Goal: Task Accomplishment & Management: Use online tool/utility

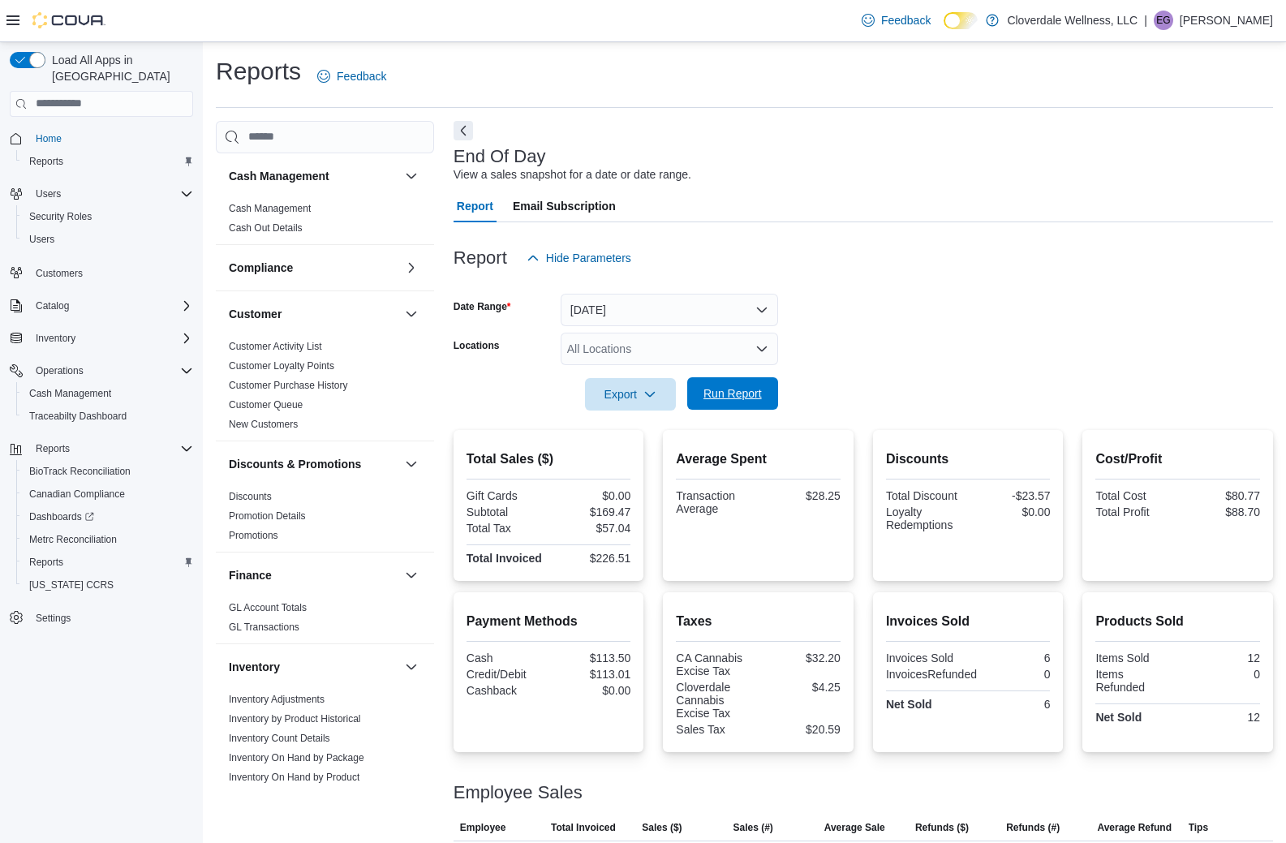
click at [719, 397] on span "Run Report" at bounding box center [732, 393] width 58 height 16
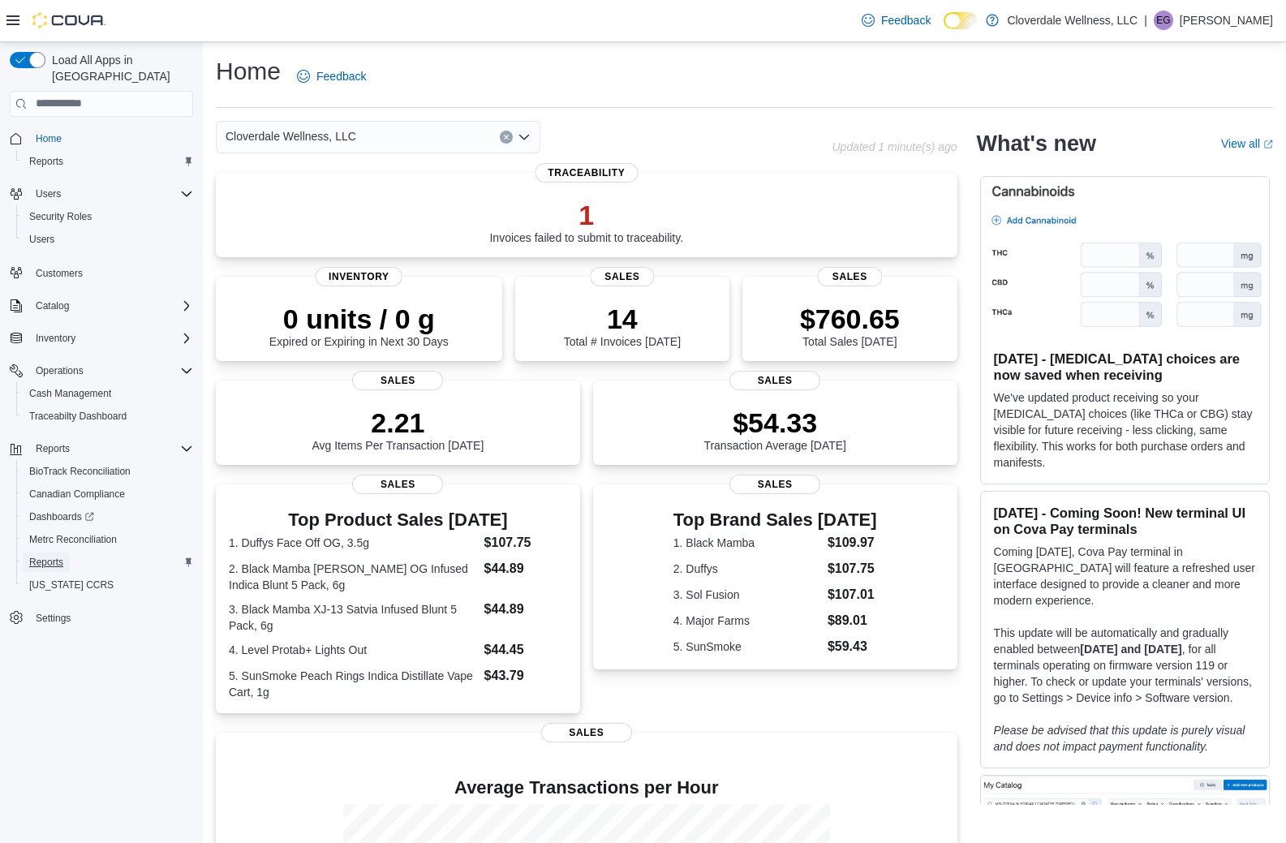
click at [38, 556] on span "Reports" at bounding box center [46, 562] width 34 height 13
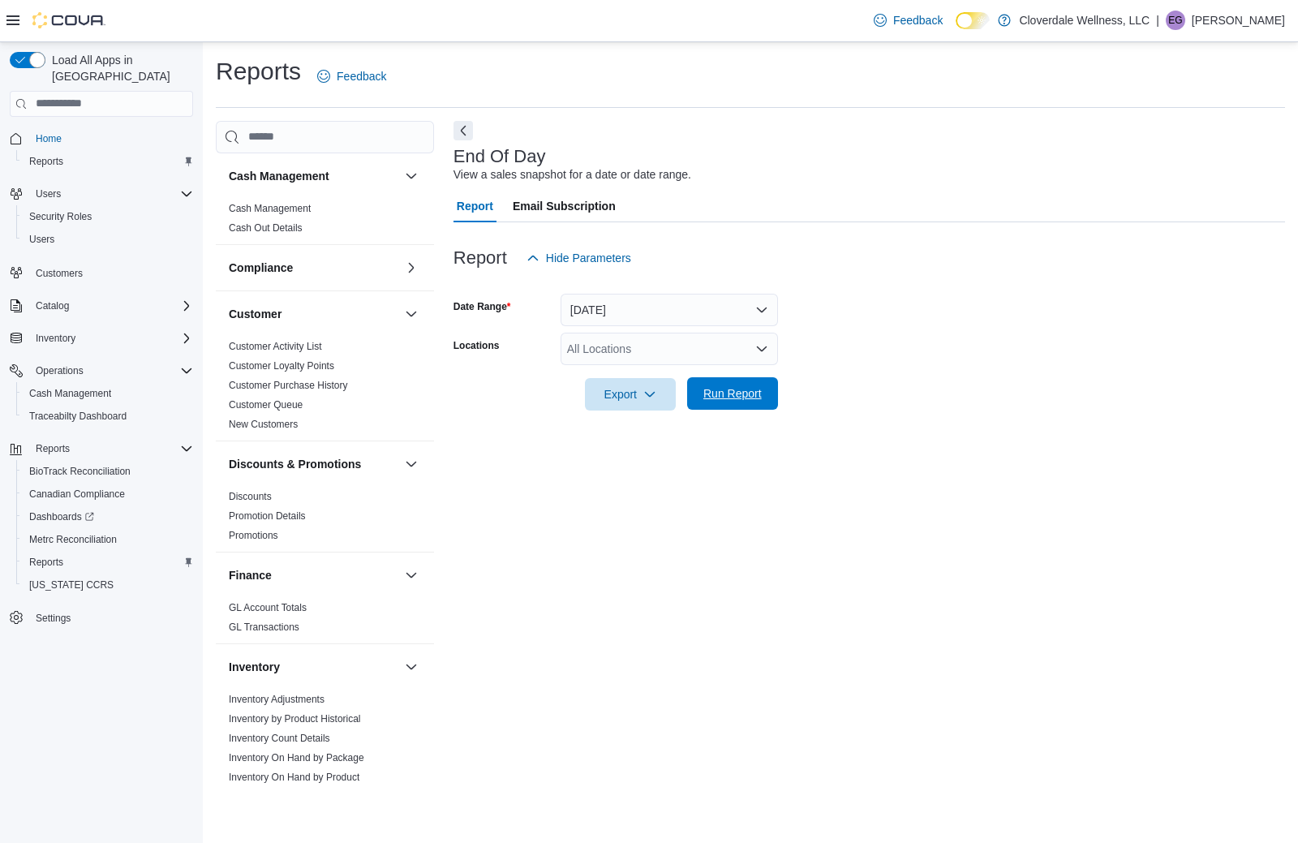
click at [741, 393] on span "Run Report" at bounding box center [732, 393] width 58 height 16
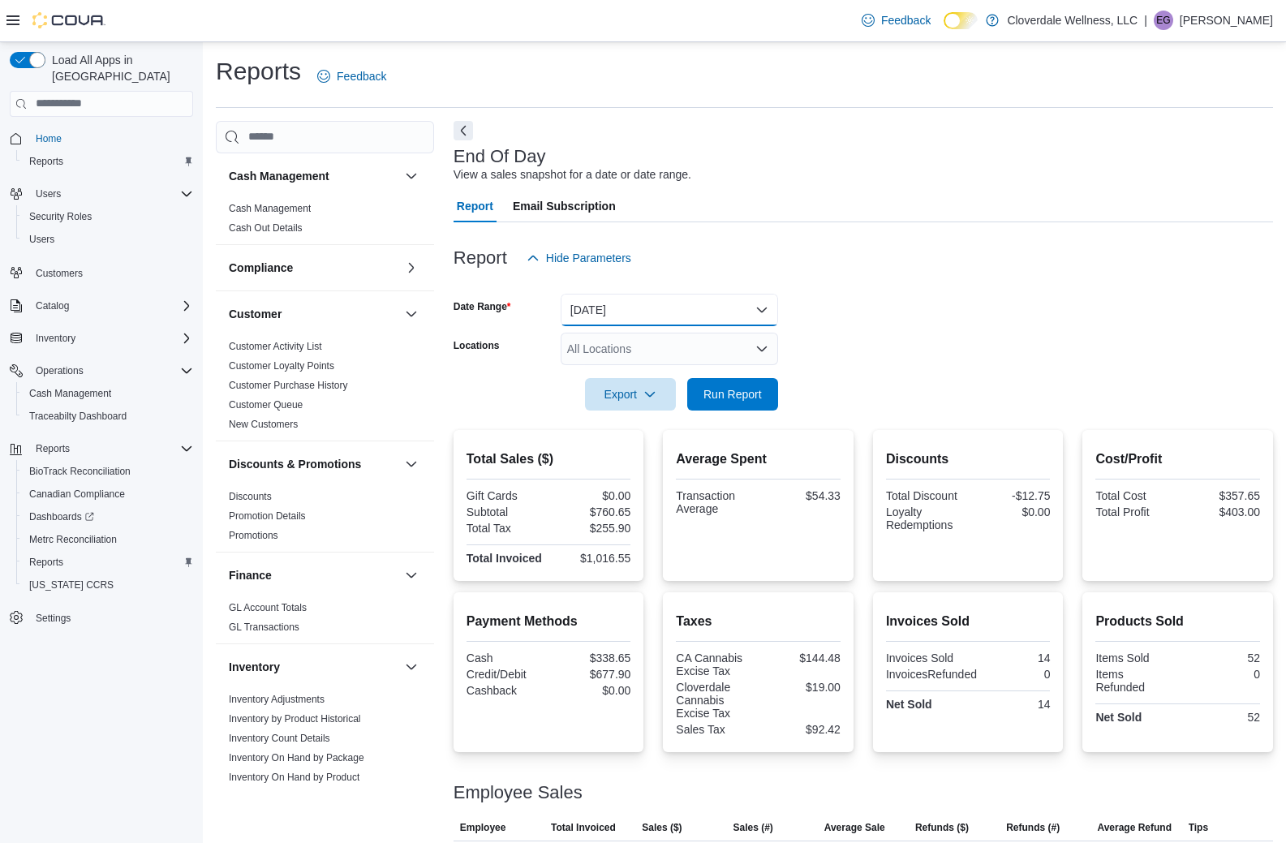
click at [761, 311] on button "Today" at bounding box center [669, 310] width 217 height 32
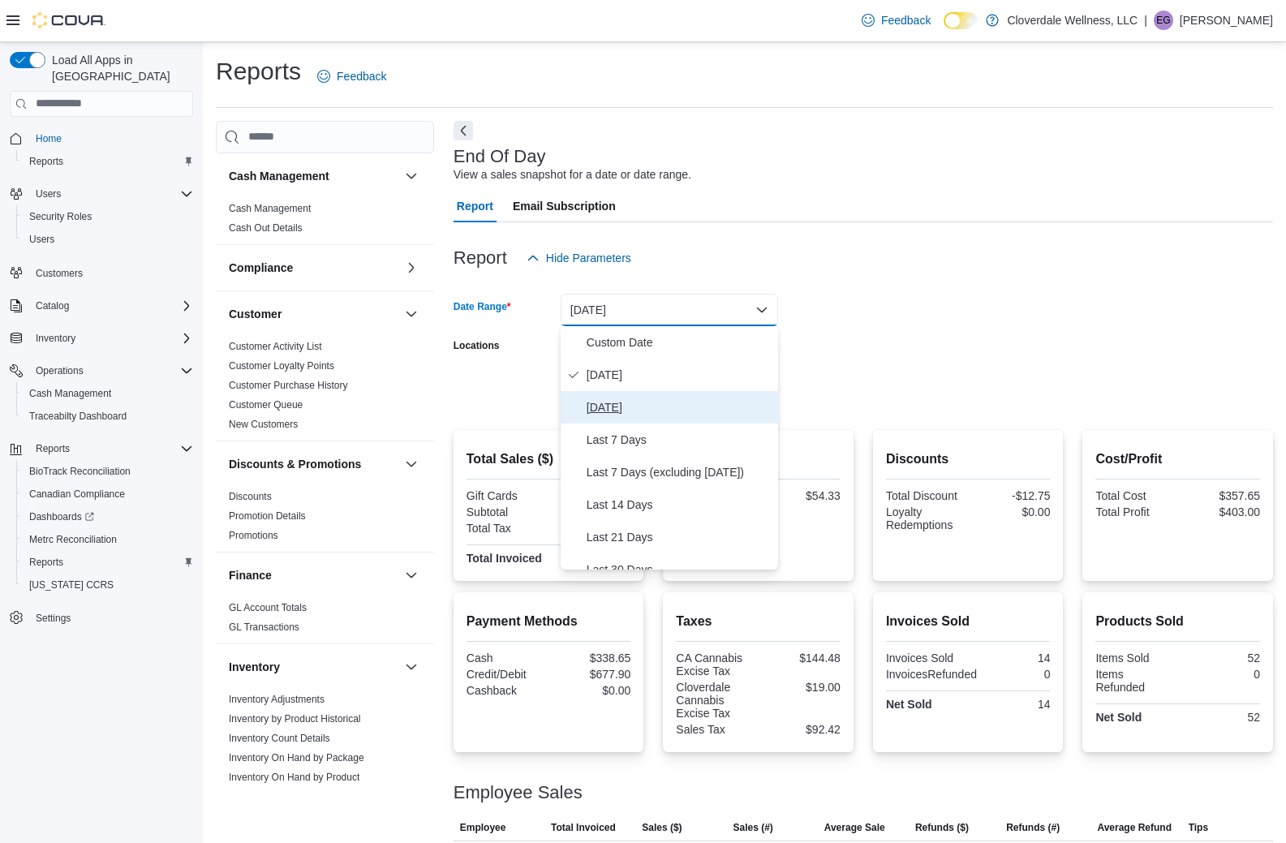
click at [659, 406] on span "Yesterday" at bounding box center [678, 406] width 185 height 19
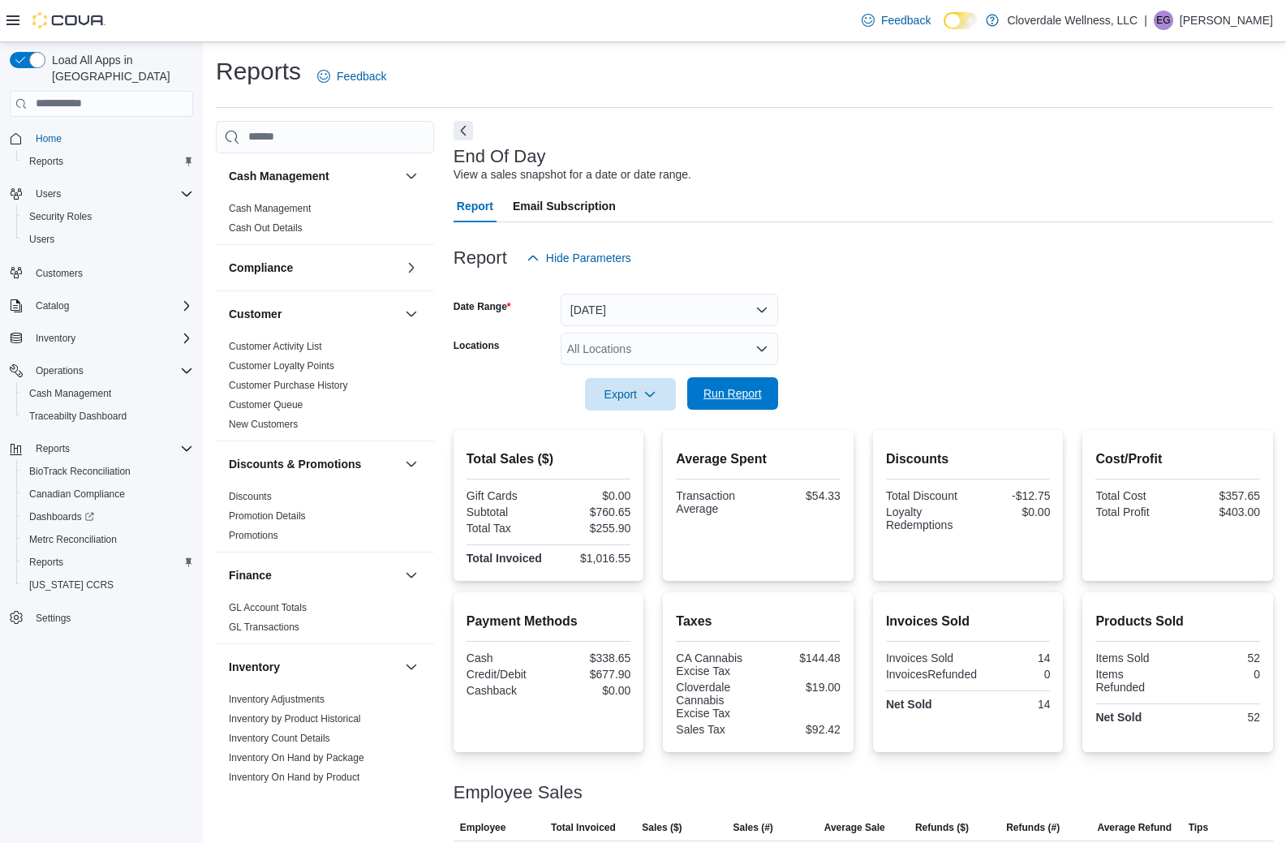
click at [754, 383] on span "Run Report" at bounding box center [732, 393] width 71 height 32
click at [763, 312] on button "Yesterday" at bounding box center [669, 310] width 217 height 32
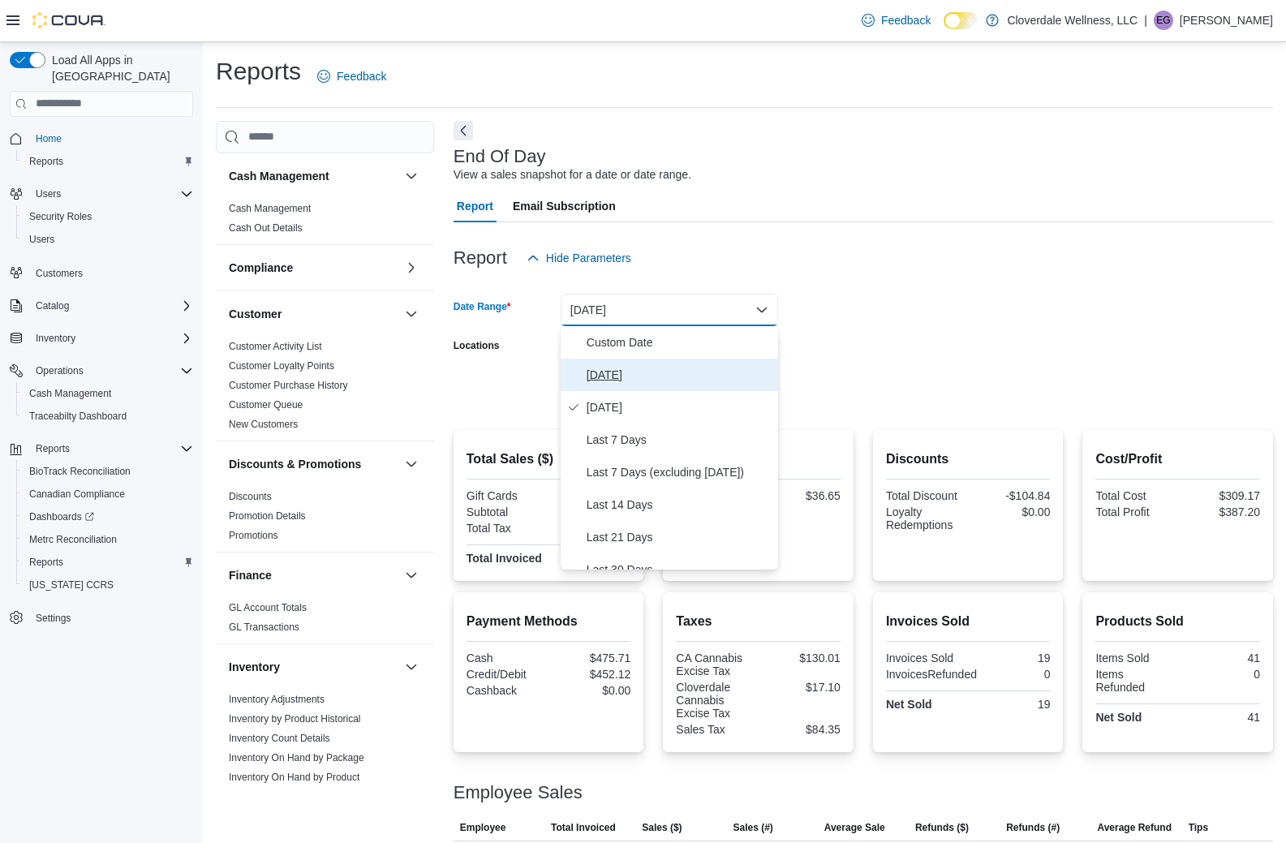
click at [625, 385] on button "[DATE]" at bounding box center [669, 375] width 217 height 32
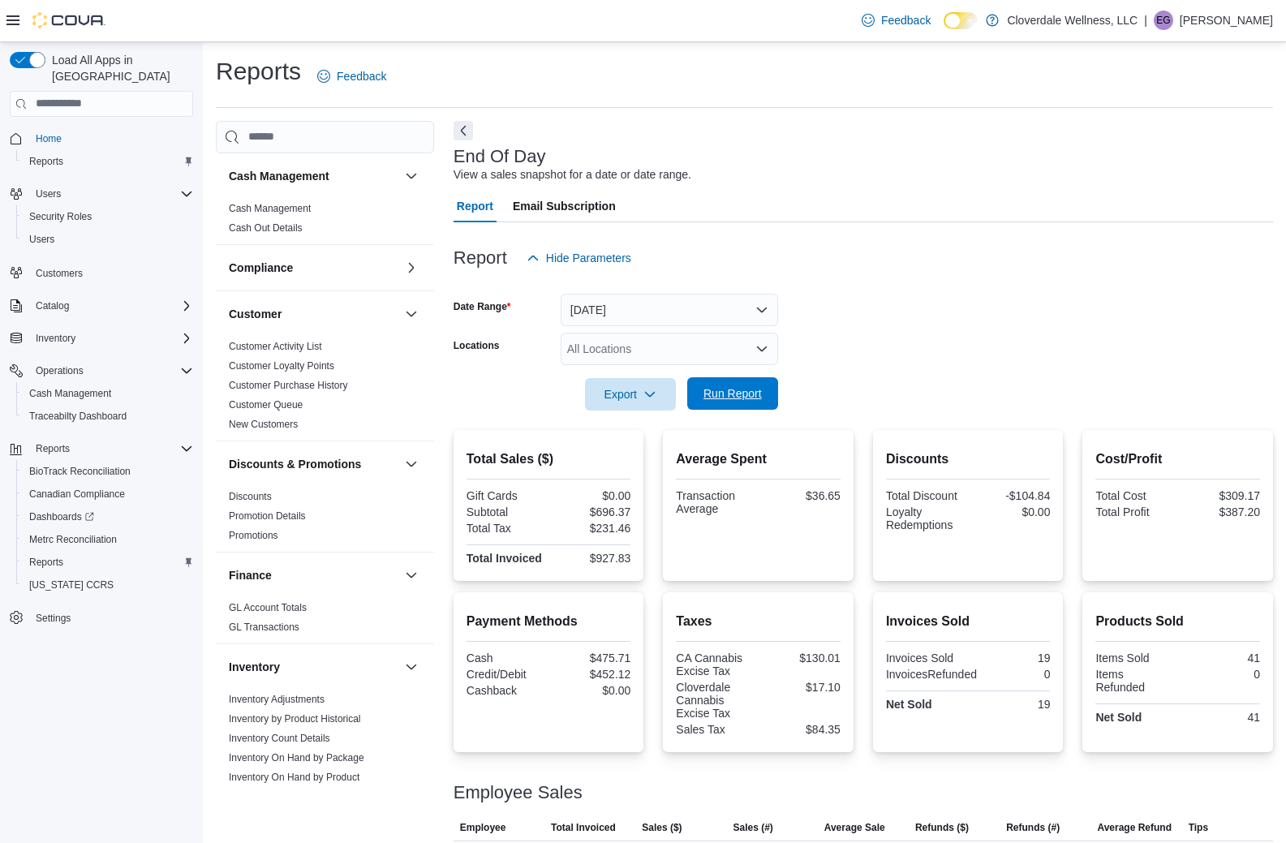
click at [739, 405] on span "Run Report" at bounding box center [732, 393] width 71 height 32
click at [728, 393] on span "Run Report" at bounding box center [732, 393] width 58 height 16
